Goal: Information Seeking & Learning: Learn about a topic

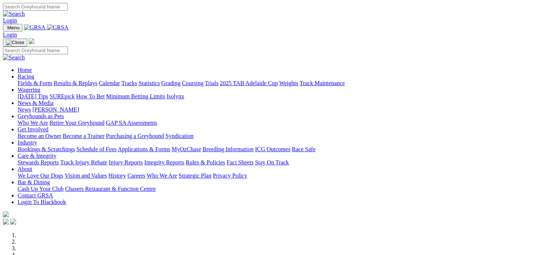
click at [34, 73] on link "Racing" at bounding box center [26, 76] width 17 height 6
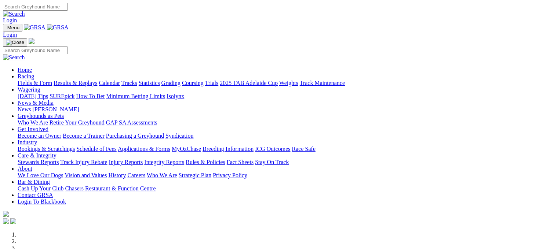
click at [95, 80] on link "Results & Replays" at bounding box center [76, 83] width 44 height 6
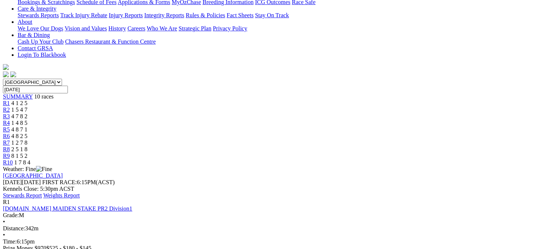
scroll to position [158, 0]
